Goal: Use online tool/utility: Use online tool/utility

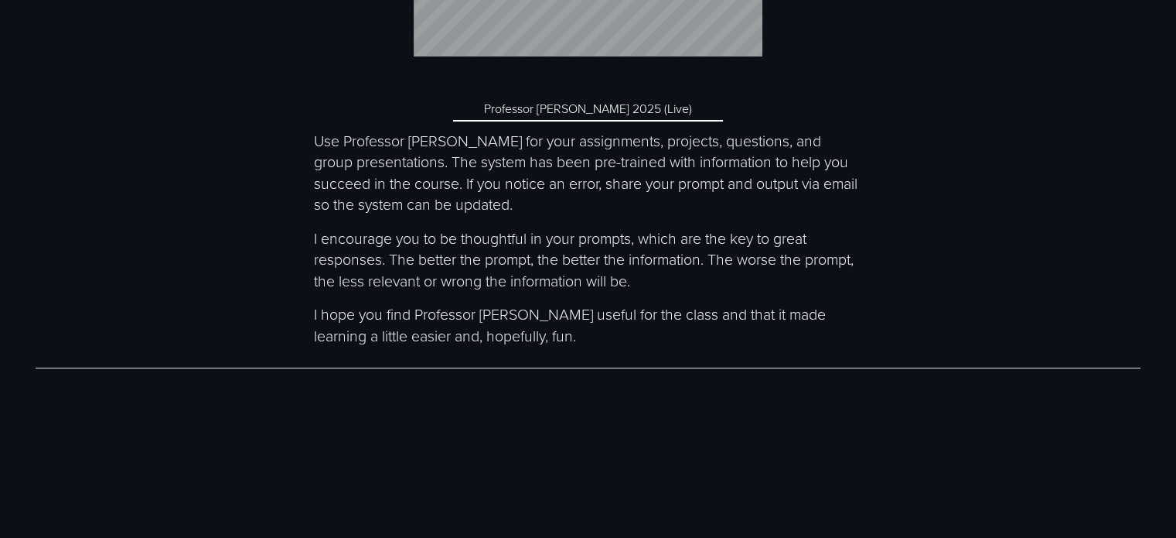
scroll to position [5883, 0]
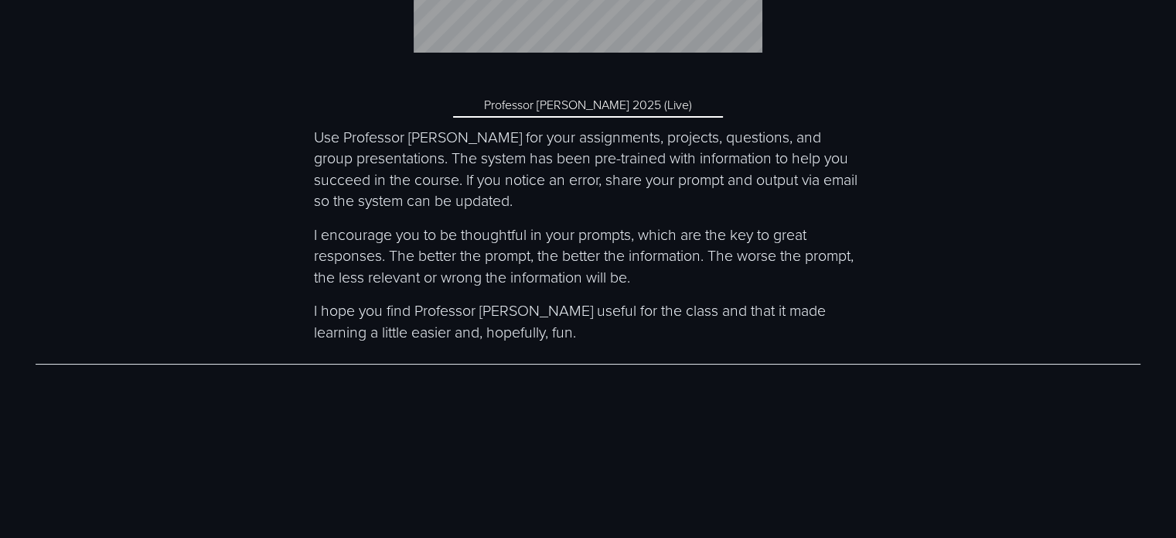
click at [583, 118] on link "Professor McEthical 2025 (Live)" at bounding box center [588, 106] width 270 height 24
click at [585, 118] on link "Professor McEthical 2025 (Live)" at bounding box center [588, 106] width 270 height 24
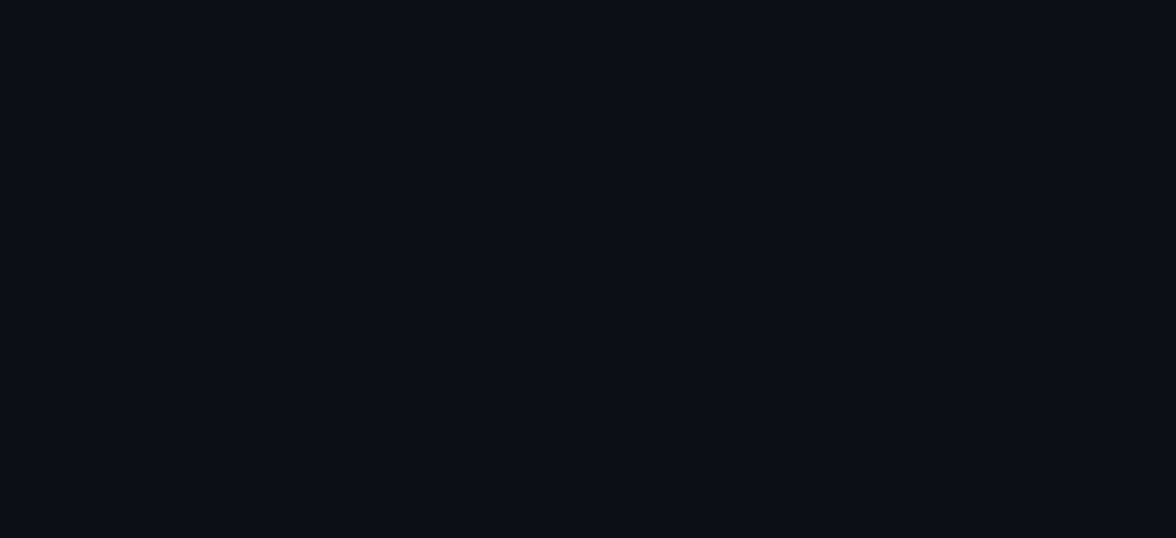
scroll to position [792, 0]
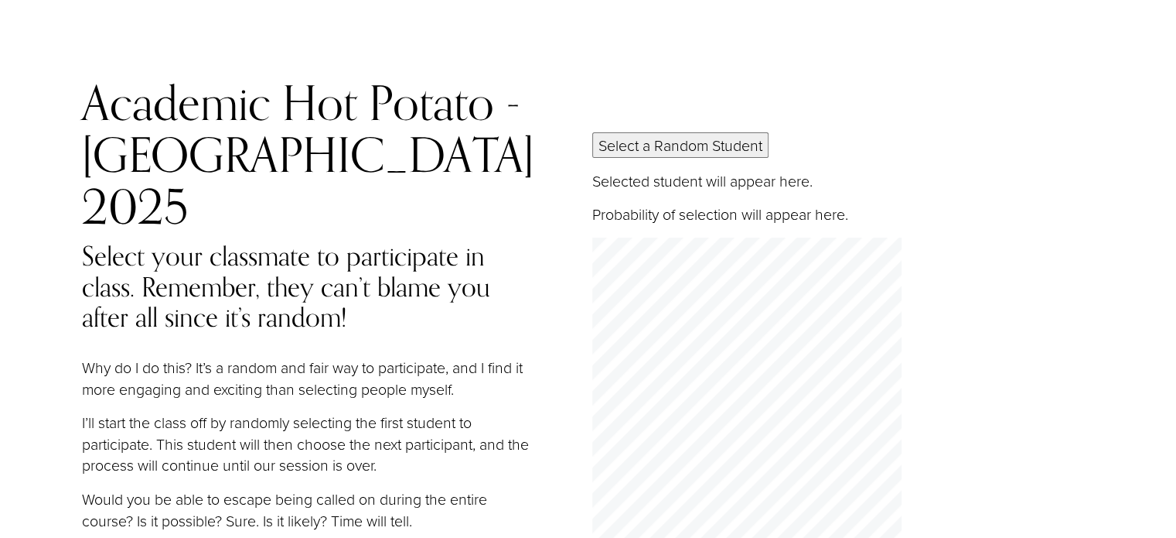
click at [662, 132] on button "Select a Random Student" at bounding box center [680, 145] width 176 height 26
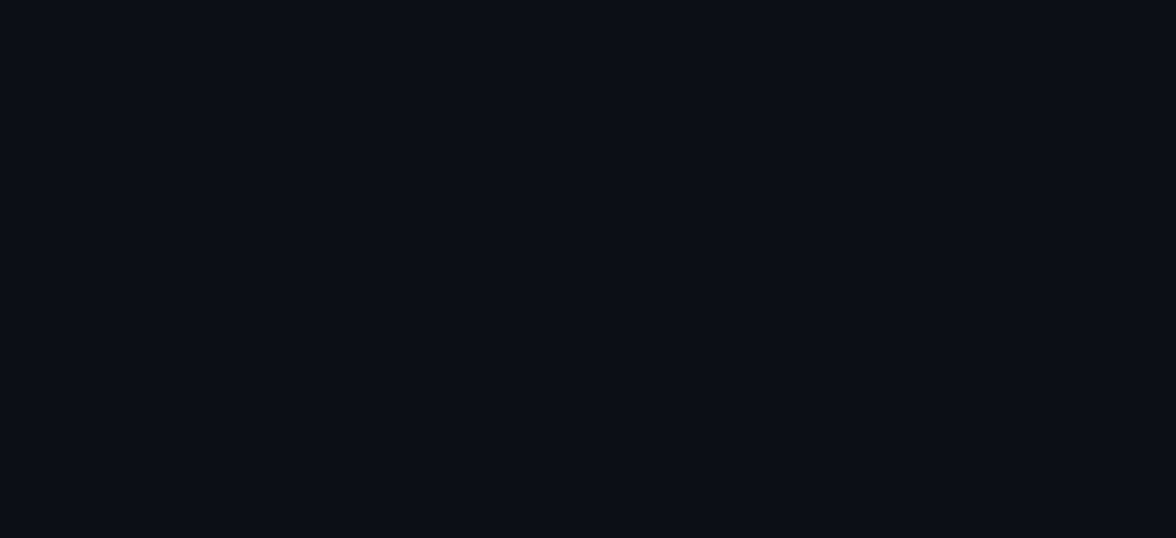
scroll to position [1039, 0]
